Goal: Find specific page/section: Find specific page/section

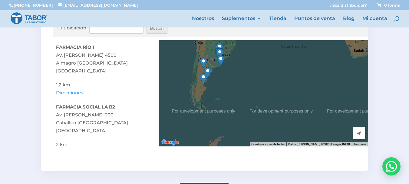
scroll to position [91, 0]
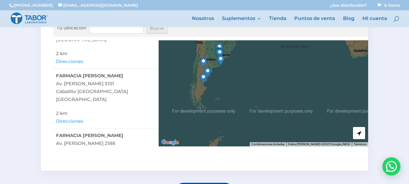
click at [98, 31] on input "Tu ubicación" at bounding box center [116, 28] width 54 height 11
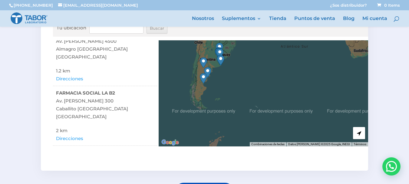
scroll to position [0, 0]
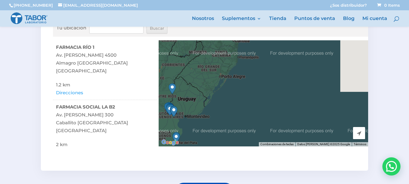
drag, startPoint x: 228, startPoint y: 66, endPoint x: 194, endPoint y: 158, distance: 97.3
click at [194, 158] on div "Tu ubicación [GEOGRAPHIC_DATA] ← Mover a la izquierda → Mover a la derecha ↑ Mo…" at bounding box center [204, 85] width 327 height 169
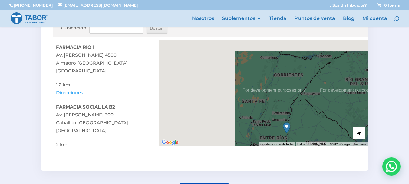
drag, startPoint x: 201, startPoint y: 99, endPoint x: 385, endPoint y: 154, distance: 192.3
click at [385, 154] on div "Buscá tu farmacia más cercana: Tu ubicación [GEOGRAPHIC_DATA] ← Mover a la izqu…" at bounding box center [204, 103] width 409 height 243
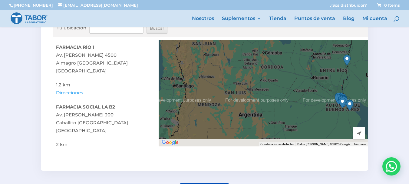
drag, startPoint x: 301, startPoint y: 127, endPoint x: 306, endPoint y: 49, distance: 77.7
click at [306, 49] on div at bounding box center [264, 93] width 210 height 106
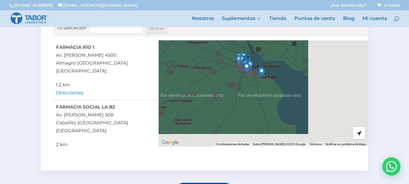
drag, startPoint x: 321, startPoint y: 101, endPoint x: 206, endPoint y: 74, distance: 118.3
click at [206, 74] on div at bounding box center [264, 93] width 210 height 106
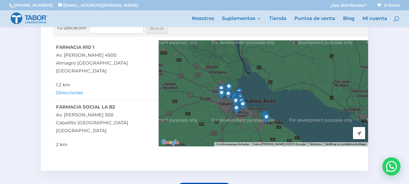
drag, startPoint x: 246, startPoint y: 74, endPoint x: 231, endPoint y: 120, distance: 49.0
click at [231, 120] on div at bounding box center [264, 93] width 210 height 106
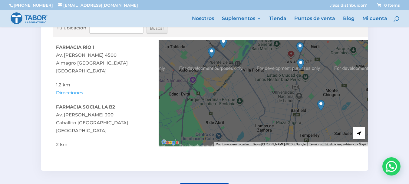
drag, startPoint x: 278, startPoint y: 66, endPoint x: 172, endPoint y: 151, distance: 135.7
click at [172, 151] on div "Tu ubicación [GEOGRAPHIC_DATA] ← Mover a la izquierda → Mover a la derecha ↑ Mo…" at bounding box center [204, 85] width 327 height 169
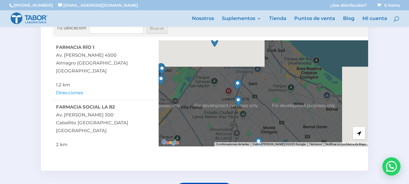
drag, startPoint x: 276, startPoint y: 66, endPoint x: 212, endPoint y: 105, distance: 74.9
click at [212, 105] on div at bounding box center [264, 93] width 210 height 106
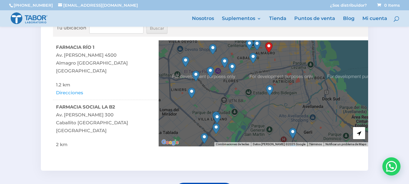
drag, startPoint x: 215, startPoint y: 66, endPoint x: 272, endPoint y: 115, distance: 74.8
click at [272, 115] on div at bounding box center [264, 93] width 210 height 106
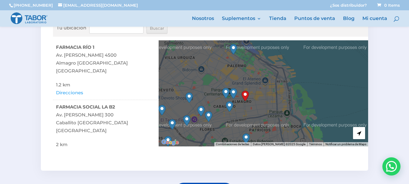
drag, startPoint x: 250, startPoint y: 73, endPoint x: 225, endPoint y: 122, distance: 54.7
click at [225, 122] on div at bounding box center [264, 93] width 210 height 106
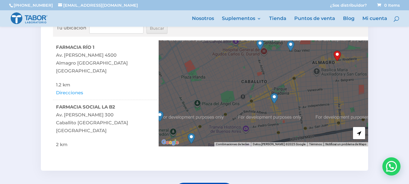
drag, startPoint x: 241, startPoint y: 60, endPoint x: 272, endPoint y: 62, distance: 31.6
click at [272, 62] on div at bounding box center [264, 93] width 210 height 106
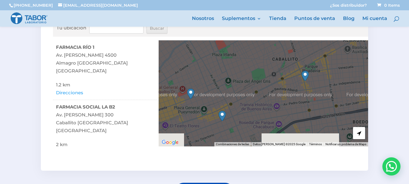
drag, startPoint x: 229, startPoint y: 67, endPoint x: 265, endPoint y: 43, distance: 43.6
click at [265, 43] on div at bounding box center [264, 93] width 210 height 106
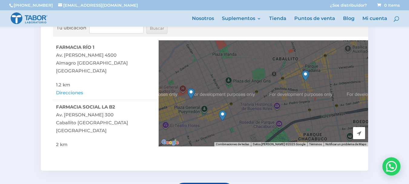
click at [304, 75] on img "FARMACIA SOCIAL LA B2" at bounding box center [305, 75] width 7 height 11
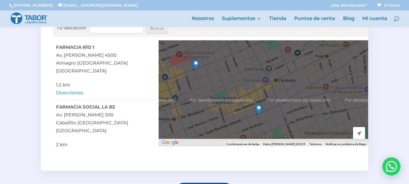
drag, startPoint x: 231, startPoint y: 111, endPoint x: 283, endPoint y: 47, distance: 82.4
click at [283, 45] on div "FARMACIA SOCIAL LA B2 Av. [PERSON_NAME] 300 Caballito [GEOGRAPHIC_DATA] Direcci…" at bounding box center [264, 93] width 210 height 106
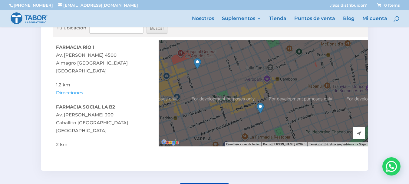
drag, startPoint x: 264, startPoint y: 117, endPoint x: 276, endPoint y: 111, distance: 13.2
click at [275, 111] on div "FARMACIA SOCIAL LA B2 Av. [PERSON_NAME] 300 Caballito [GEOGRAPHIC_DATA] Direcci…" at bounding box center [264, 93] width 210 height 106
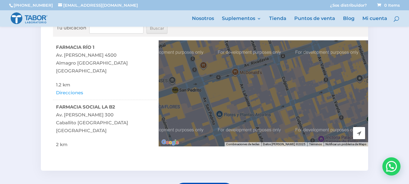
drag, startPoint x: 204, startPoint y: 102, endPoint x: 322, endPoint y: 82, distance: 120.1
click at [322, 82] on div "FARMACIA SOCIAL LA B2 Av. [PERSON_NAME] 300 Caballito [GEOGRAPHIC_DATA] Direcci…" at bounding box center [264, 93] width 210 height 106
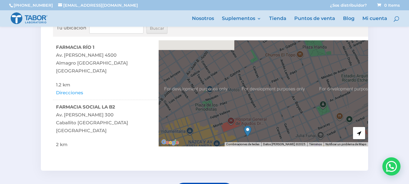
drag, startPoint x: 229, startPoint y: 74, endPoint x: 221, endPoint y: 158, distance: 84.0
click at [218, 171] on div "Buscá tu farmacia más cercana: Tu ubicación [GEOGRAPHIC_DATA] ← Mover a la izqu…" at bounding box center [204, 103] width 409 height 243
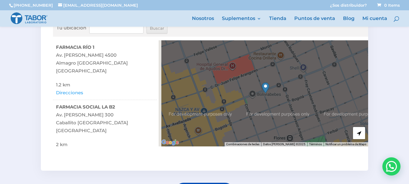
drag, startPoint x: 247, startPoint y: 112, endPoint x: 275, endPoint y: 65, distance: 54.5
click at [275, 65] on div "FARMACIA SOCIAL LA B2 Av. [PERSON_NAME] 300 Caballito [GEOGRAPHIC_DATA] Direcci…" at bounding box center [264, 93] width 210 height 106
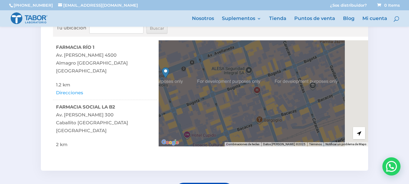
drag, startPoint x: 262, startPoint y: 112, endPoint x: 168, endPoint y: 93, distance: 95.7
click at [168, 93] on div "FARMACIA SOCIAL LA B2 Av. [PERSON_NAME] 300 Caballito [GEOGRAPHIC_DATA] Direcci…" at bounding box center [264, 93] width 210 height 106
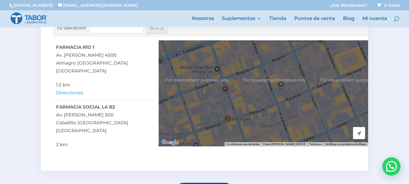
drag, startPoint x: 240, startPoint y: 98, endPoint x: 211, endPoint y: 98, distance: 28.8
click at [211, 98] on div "FARMACIA SOCIAL LA B2 Av. [PERSON_NAME] 300 Caballito [GEOGRAPHIC_DATA] Direcci…" at bounding box center [264, 93] width 210 height 106
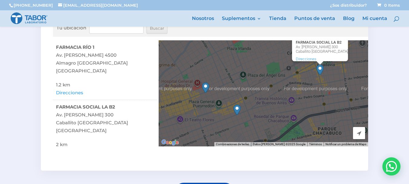
click at [227, 90] on div "FARMACIA SOCIAL LA B2 Av. [PERSON_NAME] 300 Caballito [GEOGRAPHIC_DATA] Direcci…" at bounding box center [264, 93] width 210 height 106
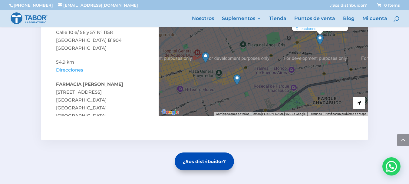
scroll to position [242, 0]
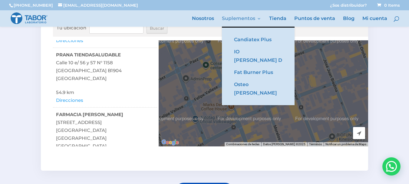
click at [256, 19] on link "Suplementos" at bounding box center [241, 21] width 39 height 10
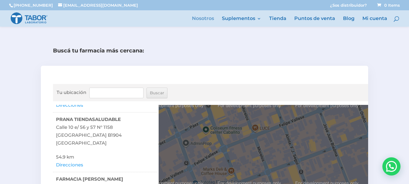
scroll to position [91, 0]
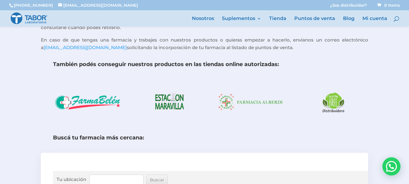
click at [335, 102] on img at bounding box center [334, 102] width 70 height 26
